Goal: Check status

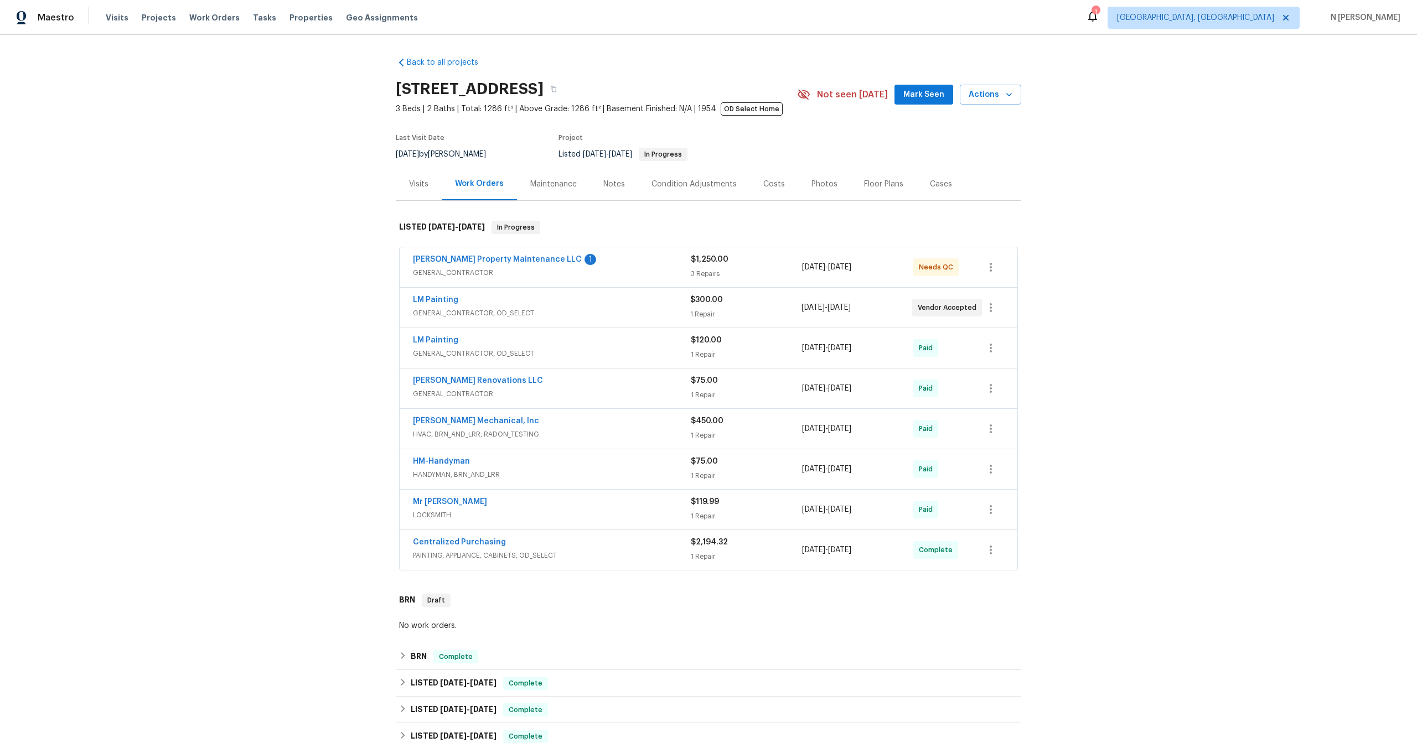
scroll to position [336, 0]
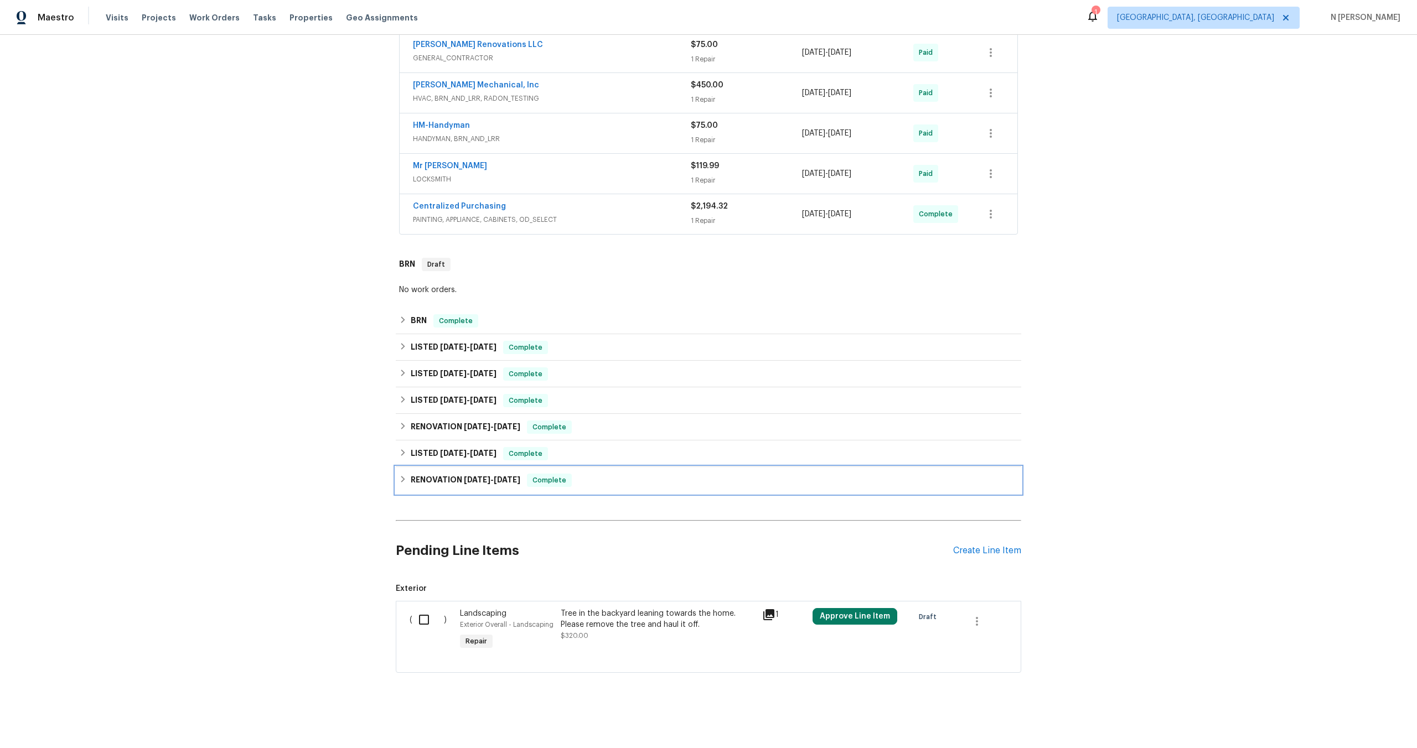
click at [472, 482] on span "[DATE]" at bounding box center [477, 480] width 27 height 8
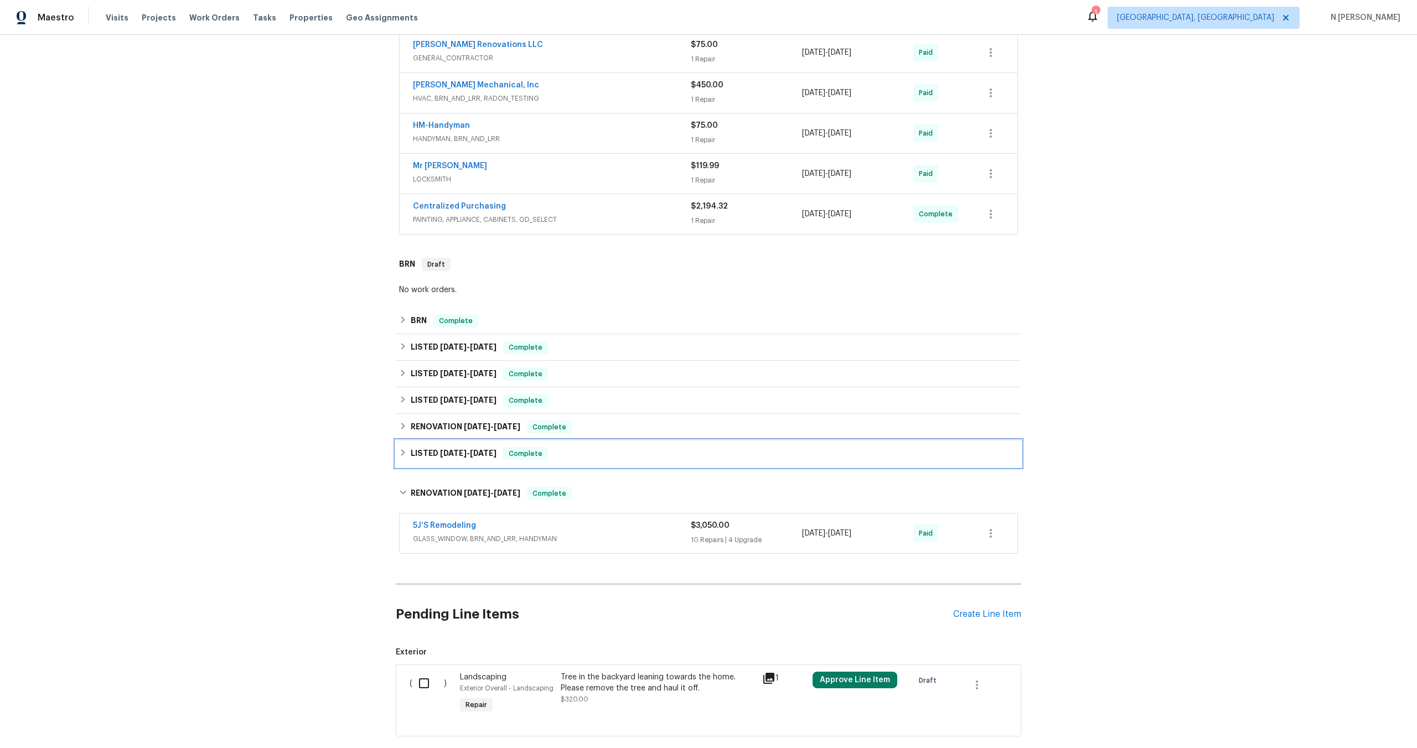
click at [501, 452] on div "LISTED [DATE] - [DATE] Complete" at bounding box center [708, 453] width 619 height 13
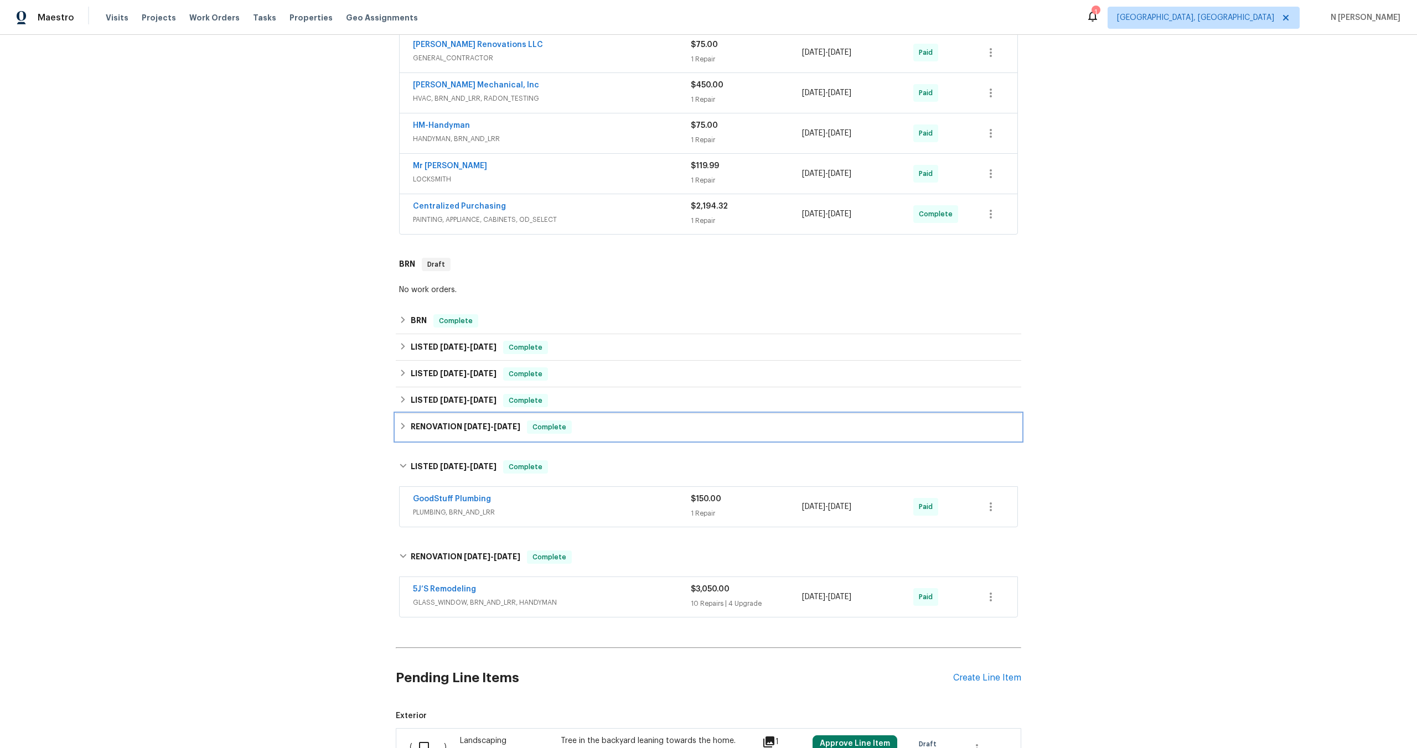
click at [527, 421] on div "Complete" at bounding box center [549, 427] width 45 height 13
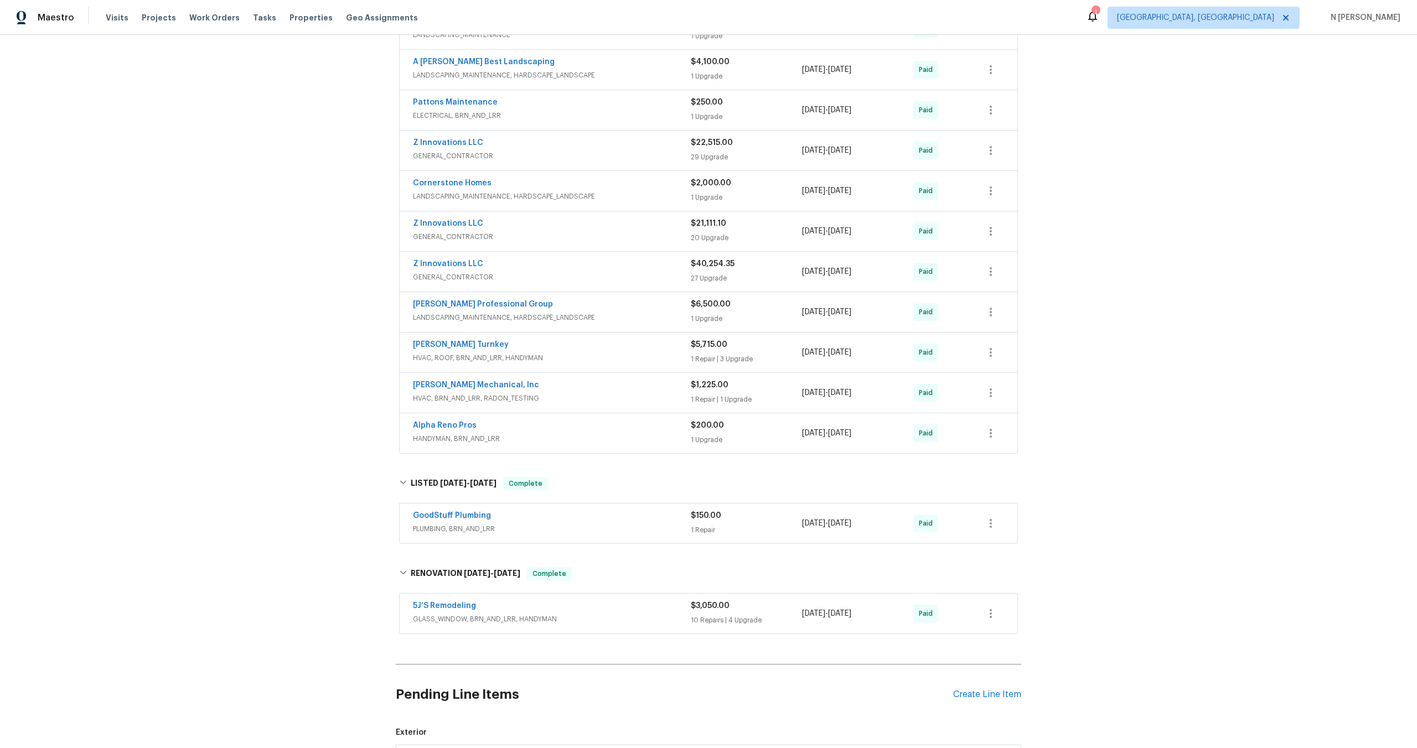
scroll to position [851, 0]
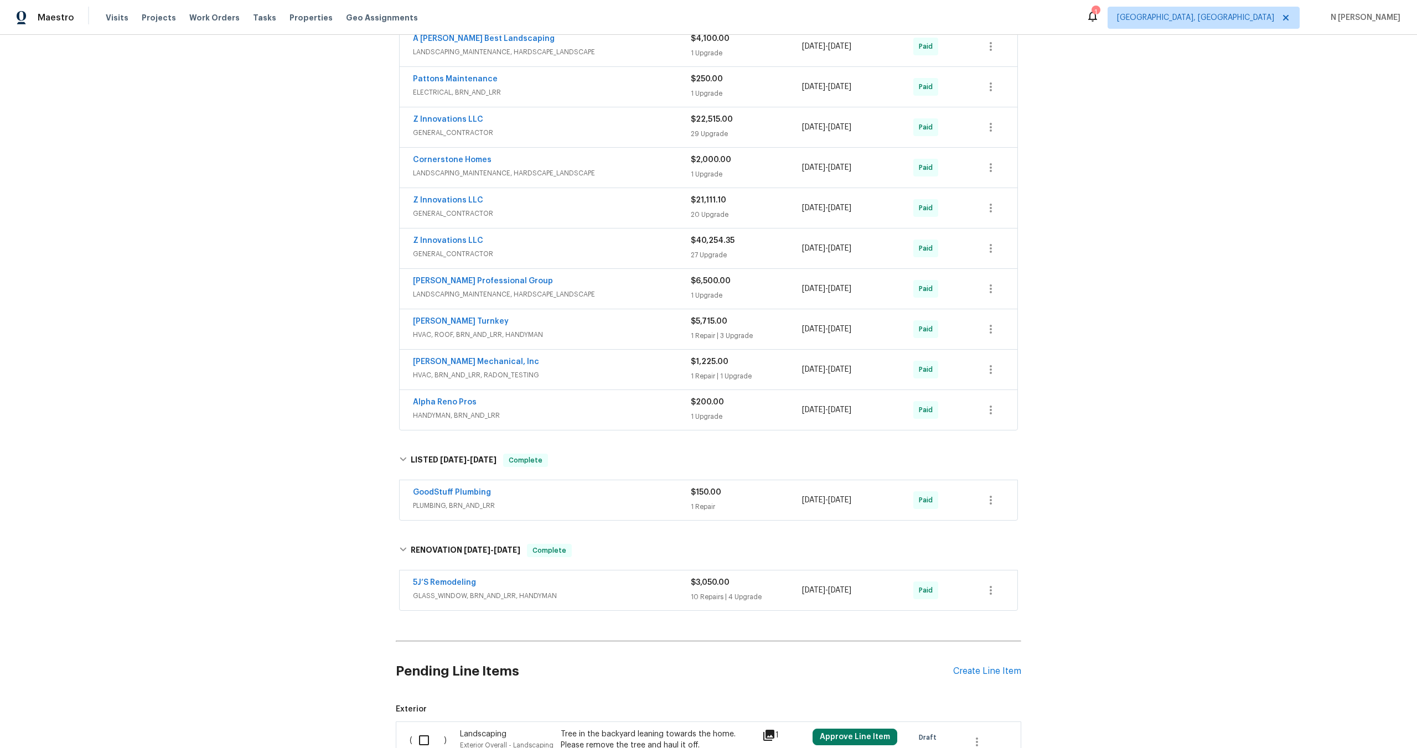
click at [563, 498] on div "GoodStuff Plumbing" at bounding box center [552, 493] width 278 height 13
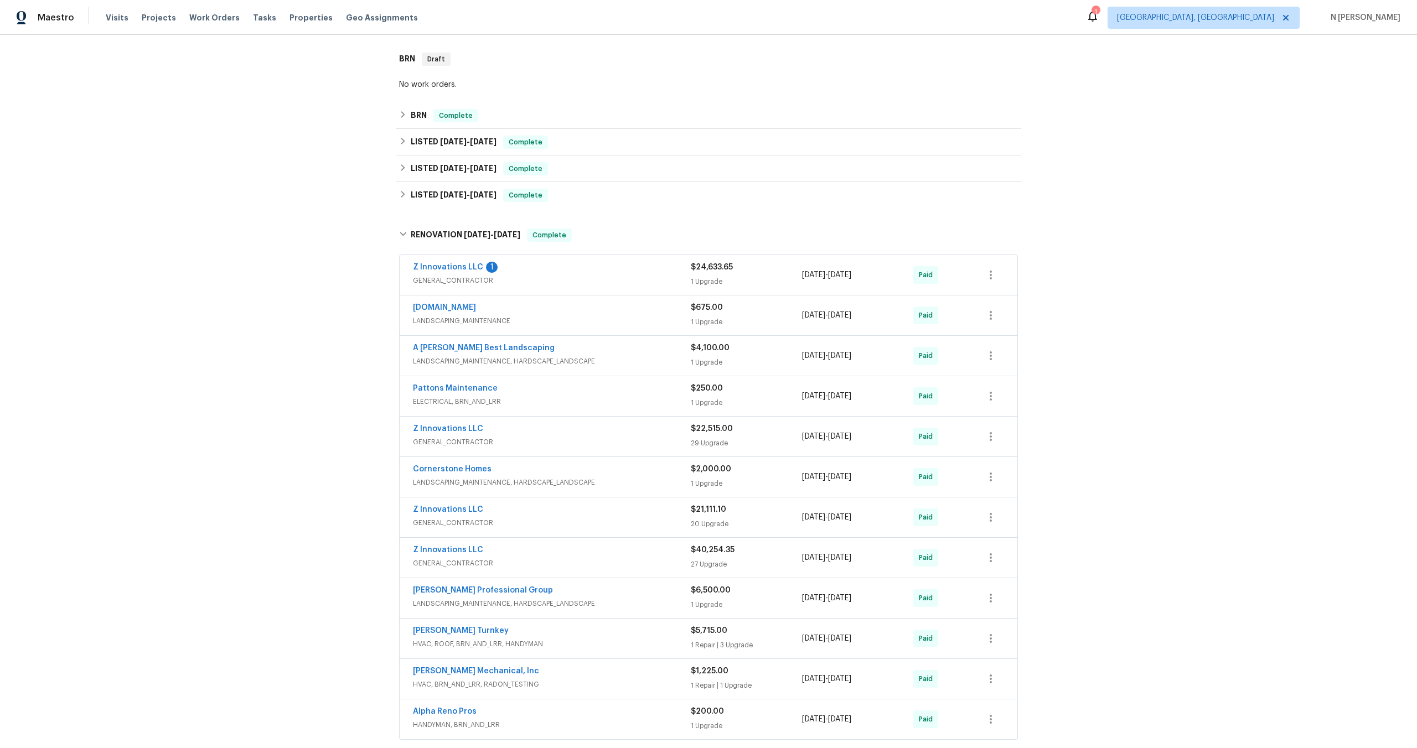
scroll to position [535, 0]
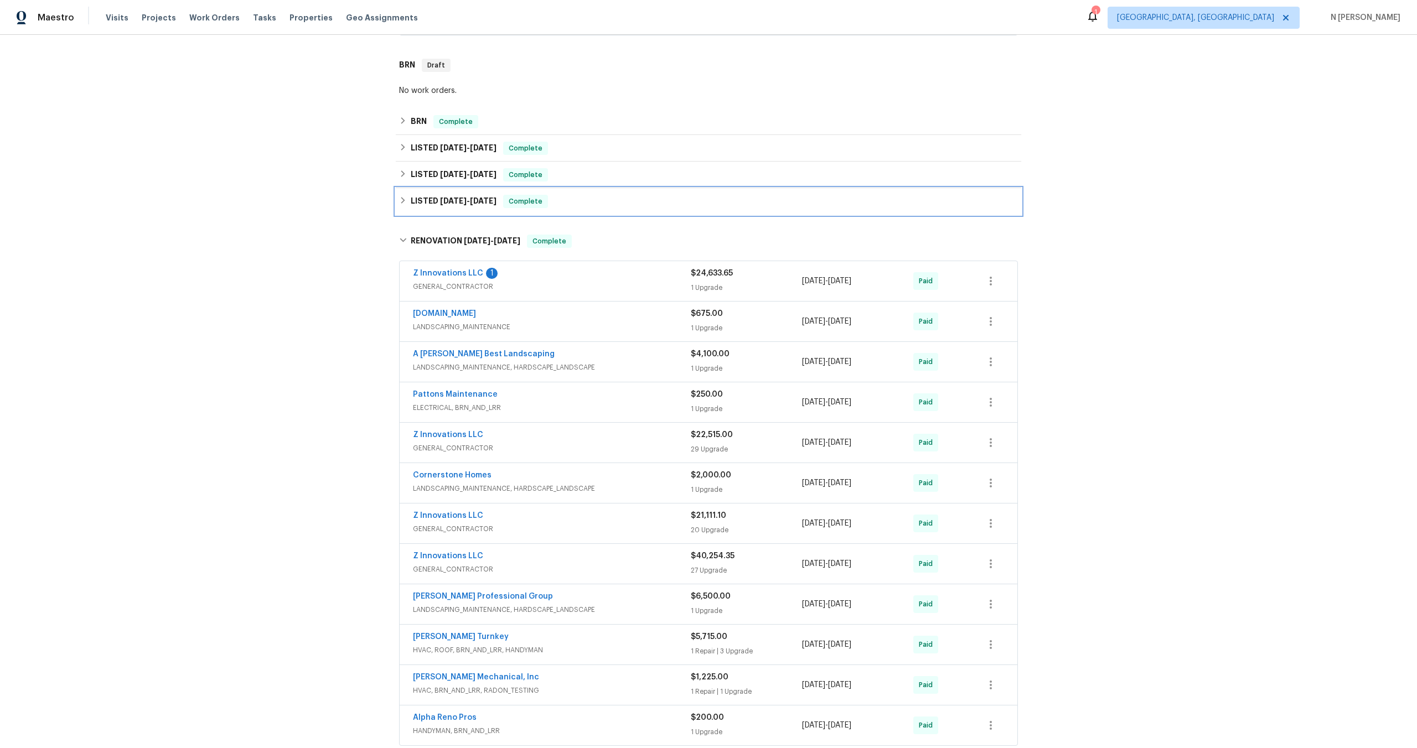
click at [555, 203] on div "LISTED [DATE] - [DATE] Complete" at bounding box center [708, 201] width 619 height 13
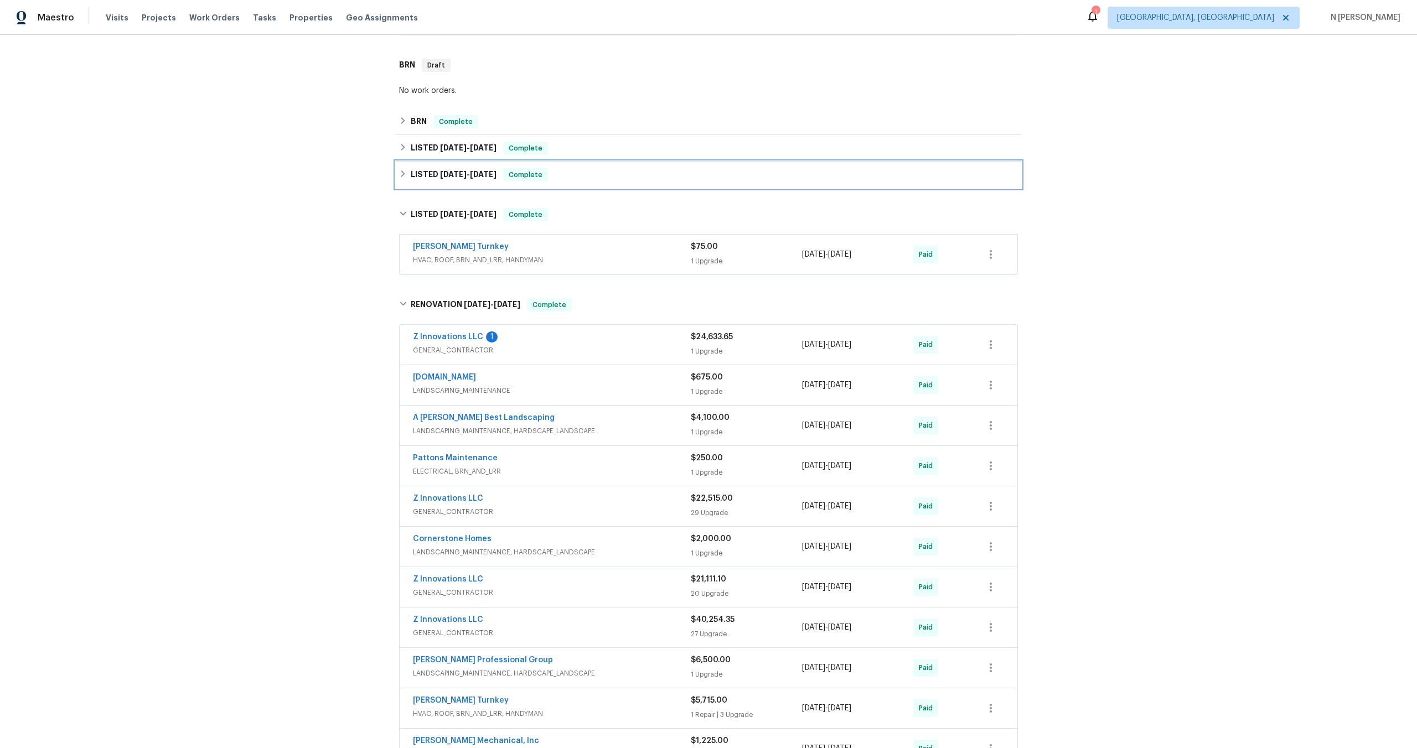
click at [562, 184] on div "LISTED [DATE] - [DATE] Complete" at bounding box center [708, 175] width 625 height 27
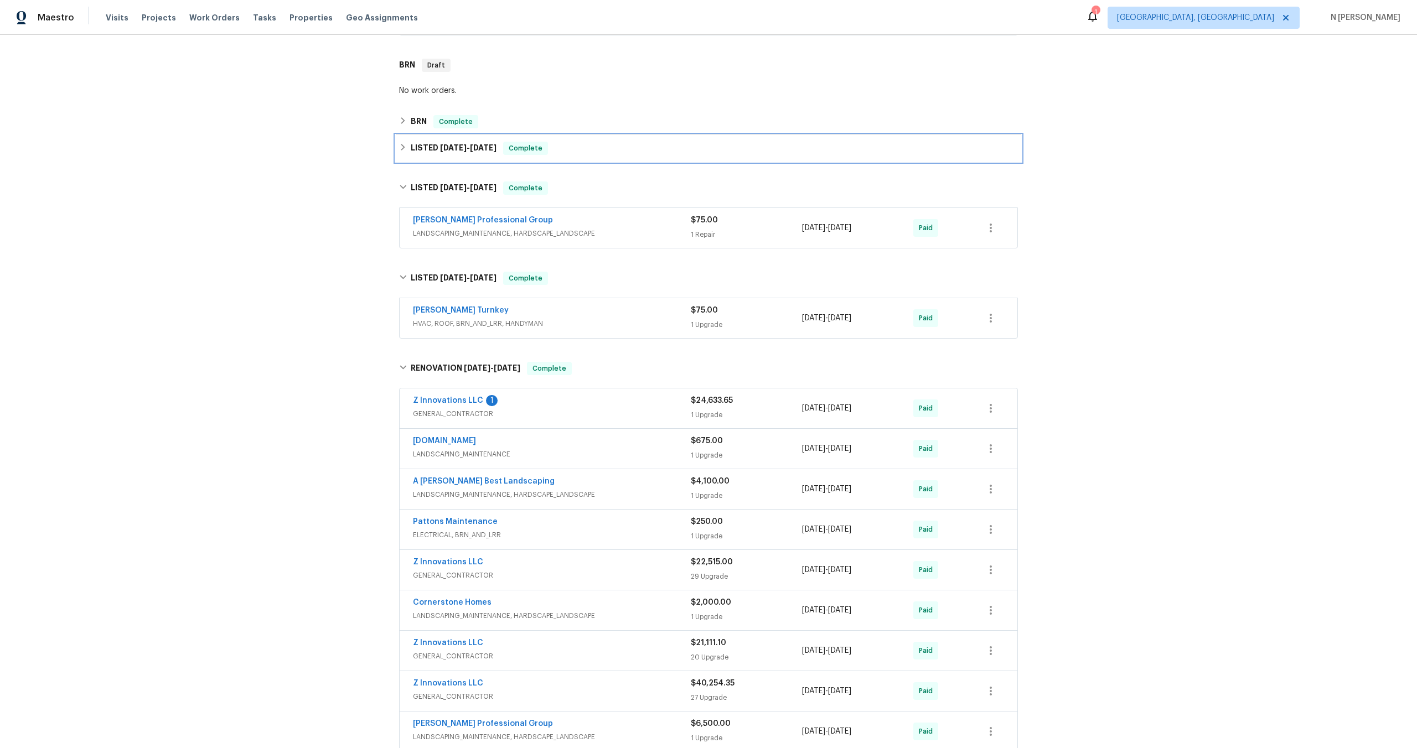
click at [569, 158] on div "LISTED [DATE] - [DATE] Complete" at bounding box center [708, 148] width 625 height 27
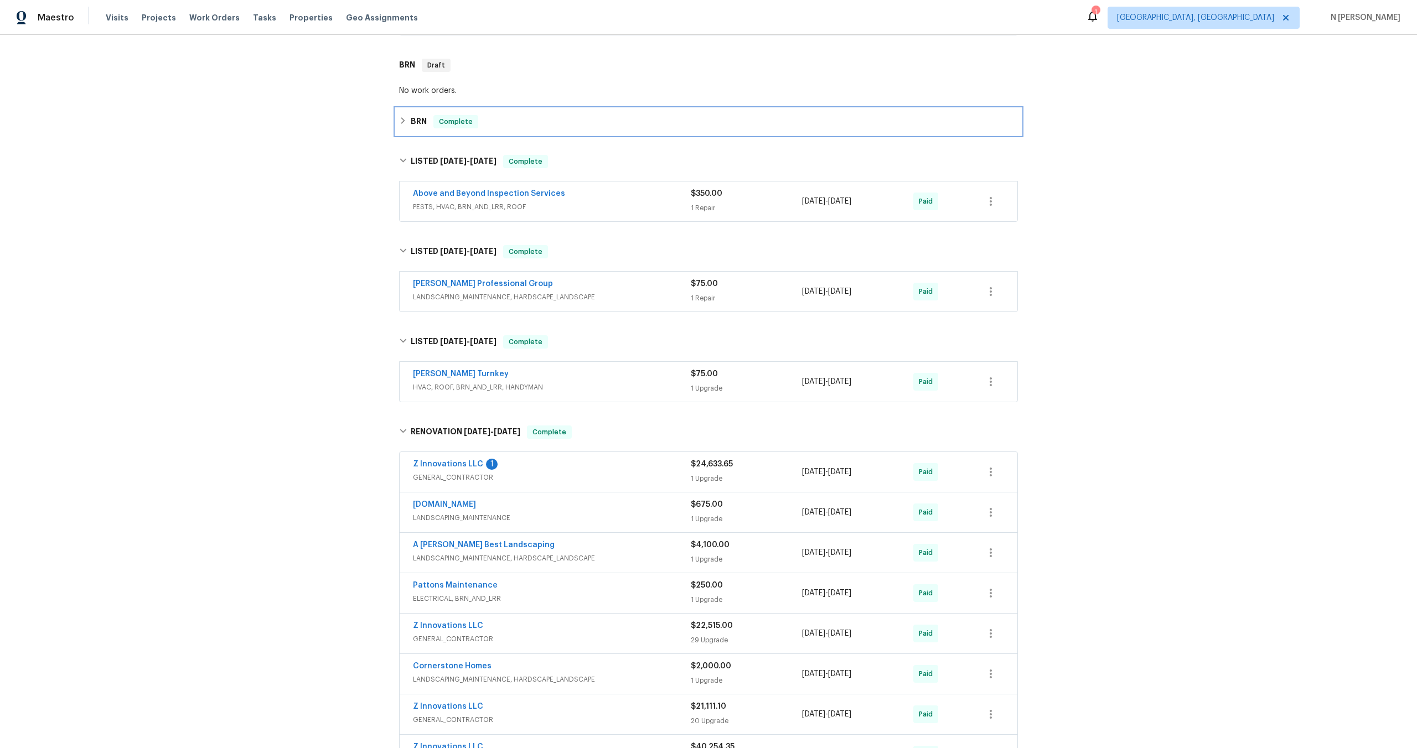
click at [546, 126] on div "BRN Complete" at bounding box center [708, 121] width 619 height 13
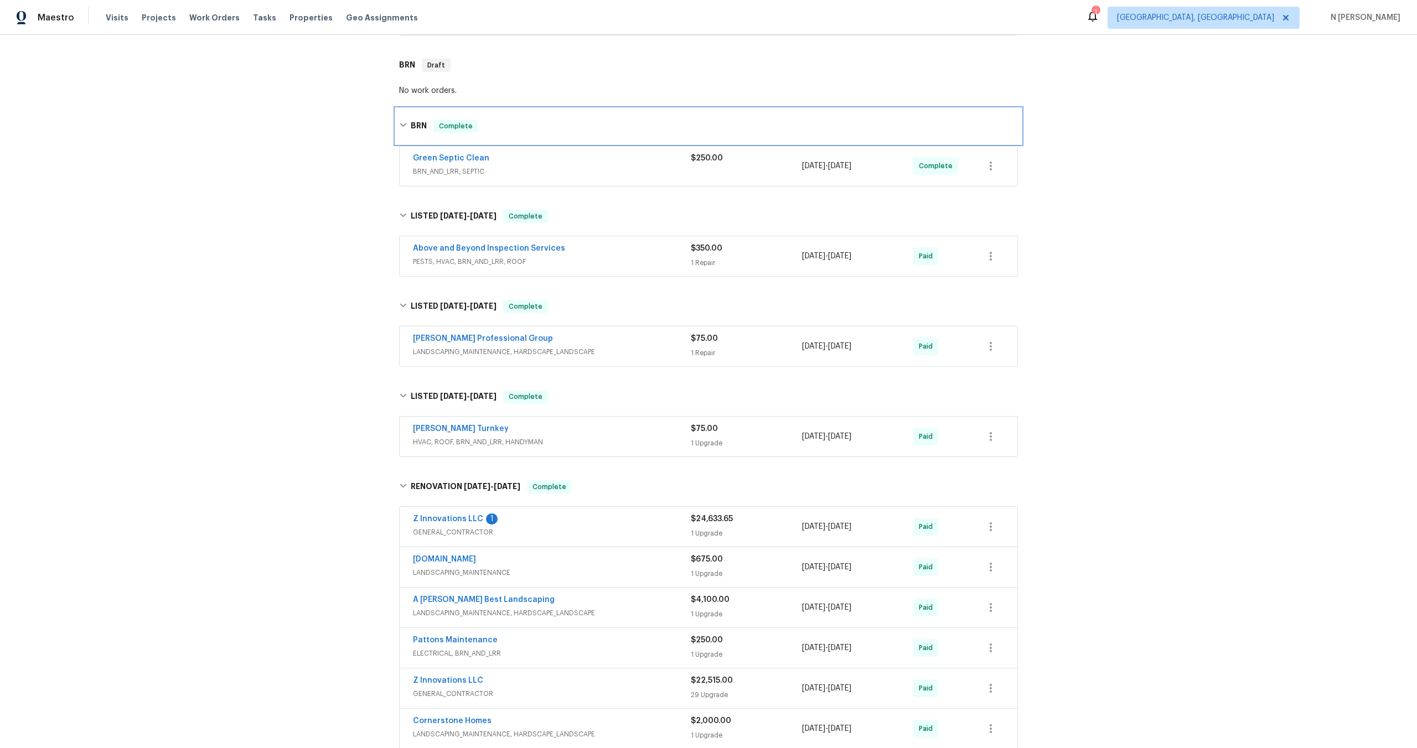
scroll to position [0, 0]
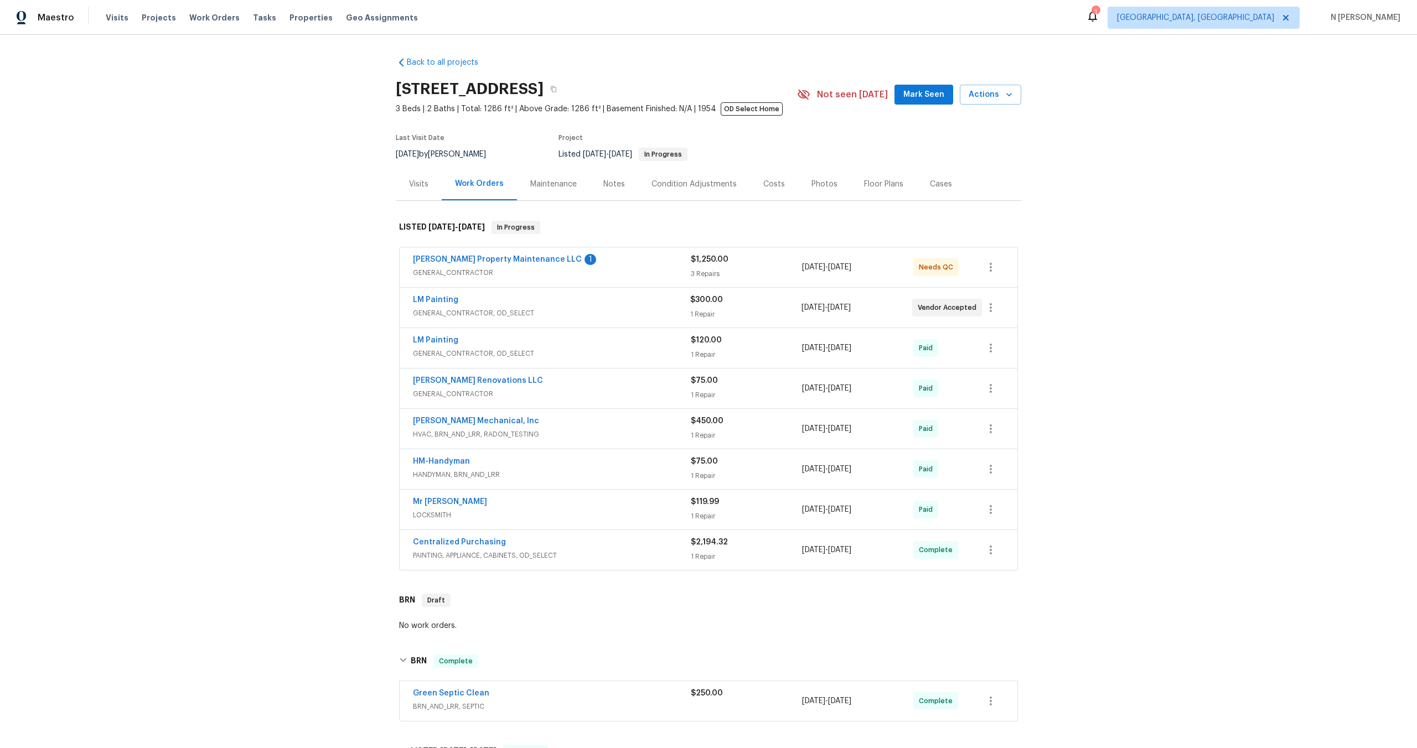
click at [266, 459] on div "Back to all projects [STREET_ADDRESS] 3 Beds | 2 Baths | Total: 1286 ft² | Abov…" at bounding box center [708, 391] width 1417 height 713
